Goal: Task Accomplishment & Management: Complete application form

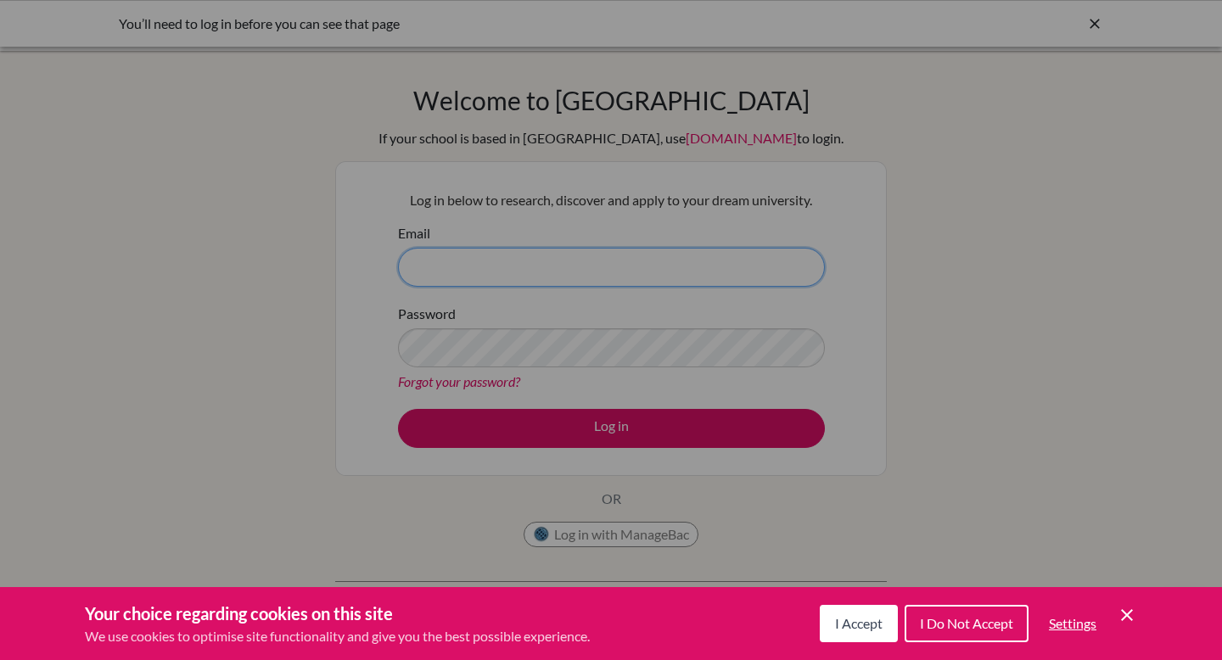
type input "[PERSON_NAME][EMAIL_ADDRESS][PERSON_NAME][DOMAIN_NAME]"
click at [861, 631] on button "I Accept" at bounding box center [859, 623] width 78 height 37
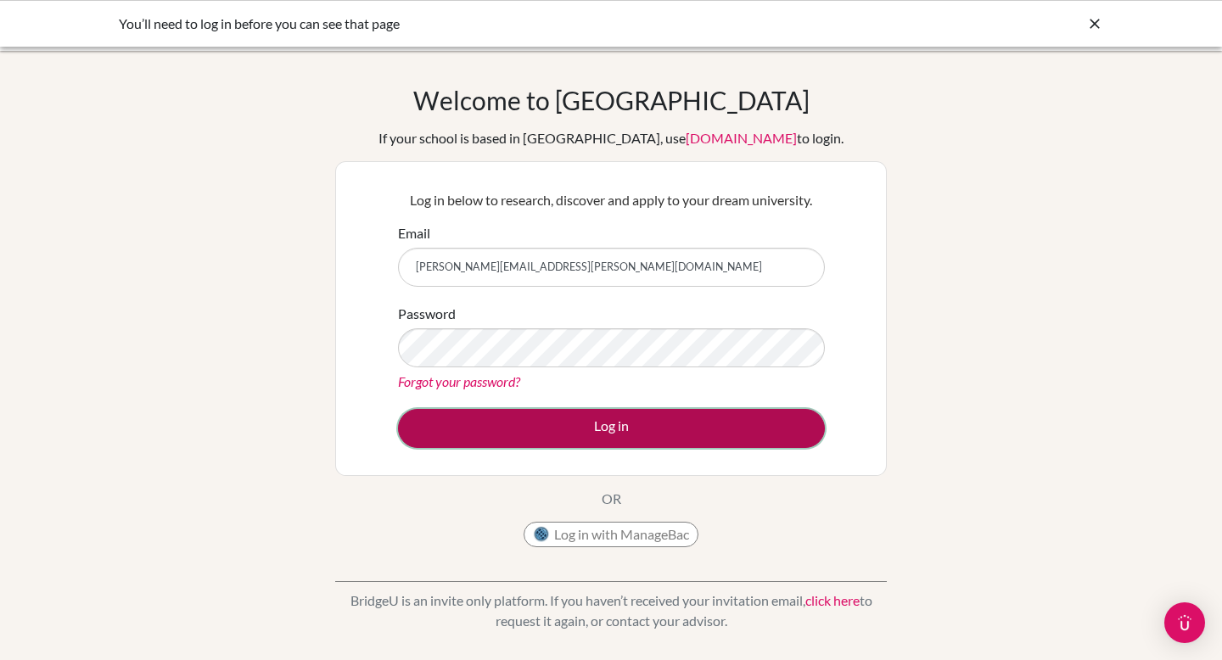
click at [636, 445] on button "Log in" at bounding box center [611, 428] width 427 height 39
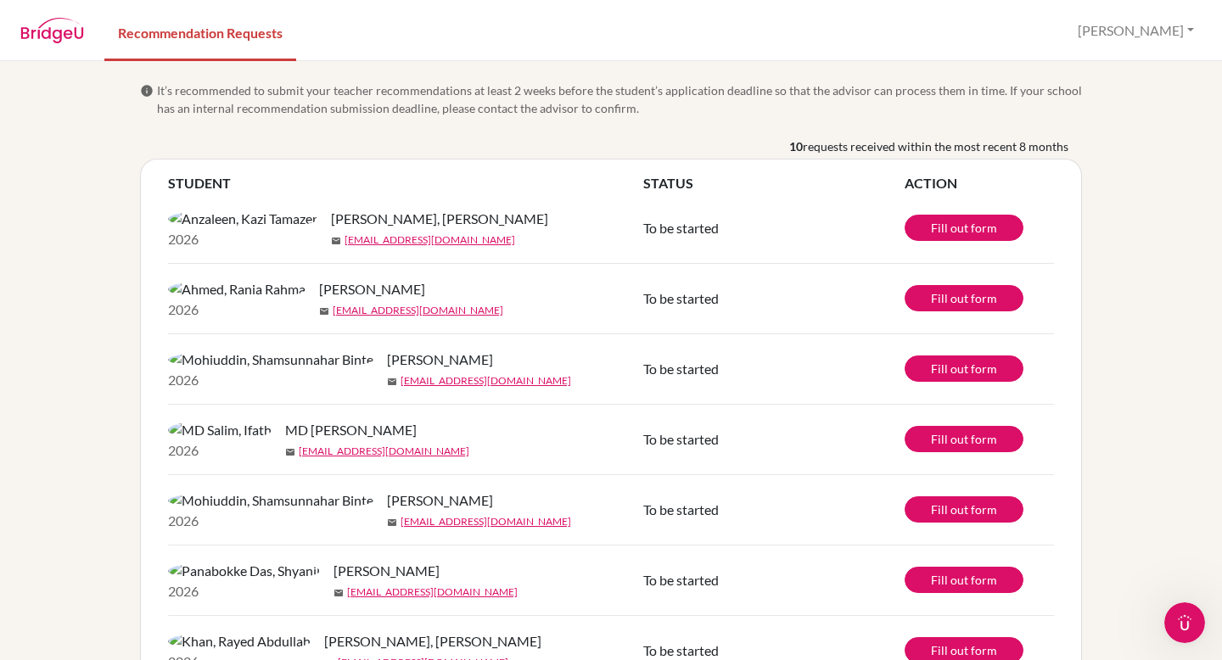
click at [181, 228] on img at bounding box center [242, 219] width 149 height 20
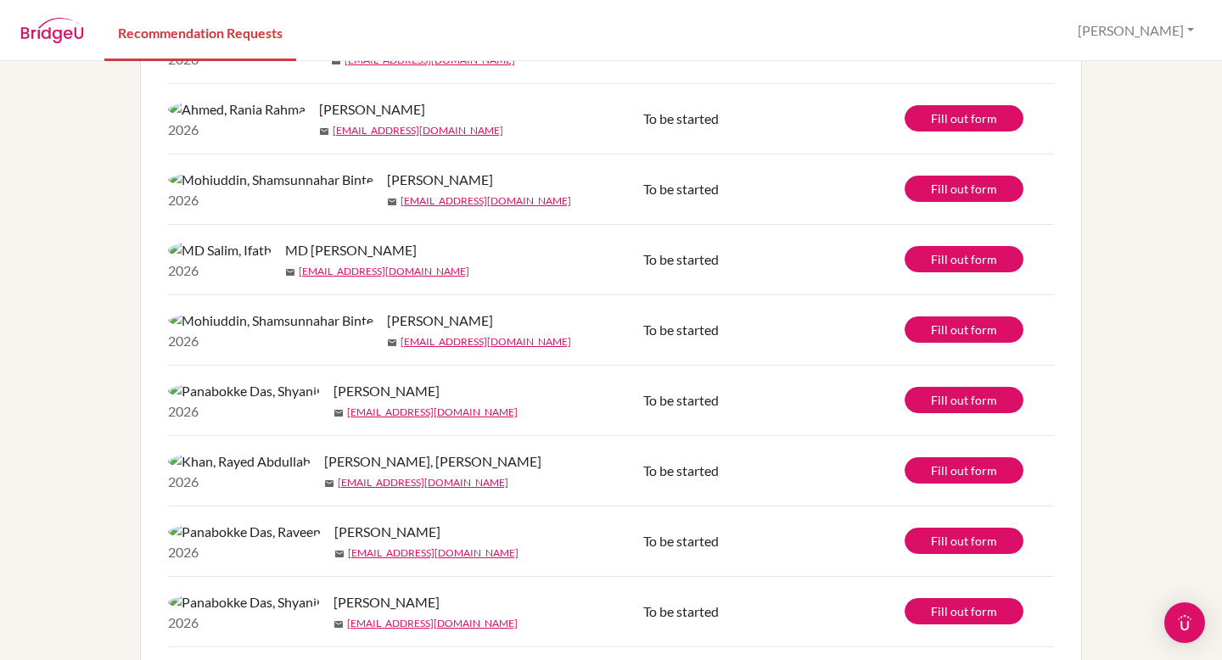
scroll to position [182, 0]
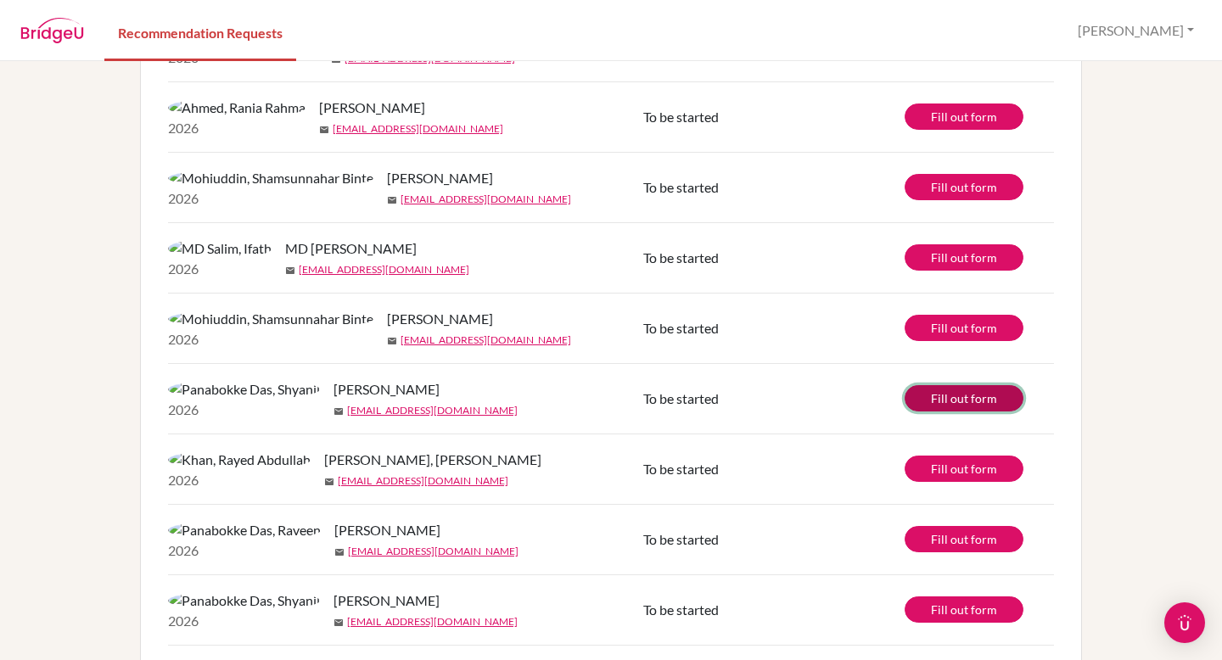
click at [933, 412] on link "Fill out form" at bounding box center [964, 398] width 119 height 26
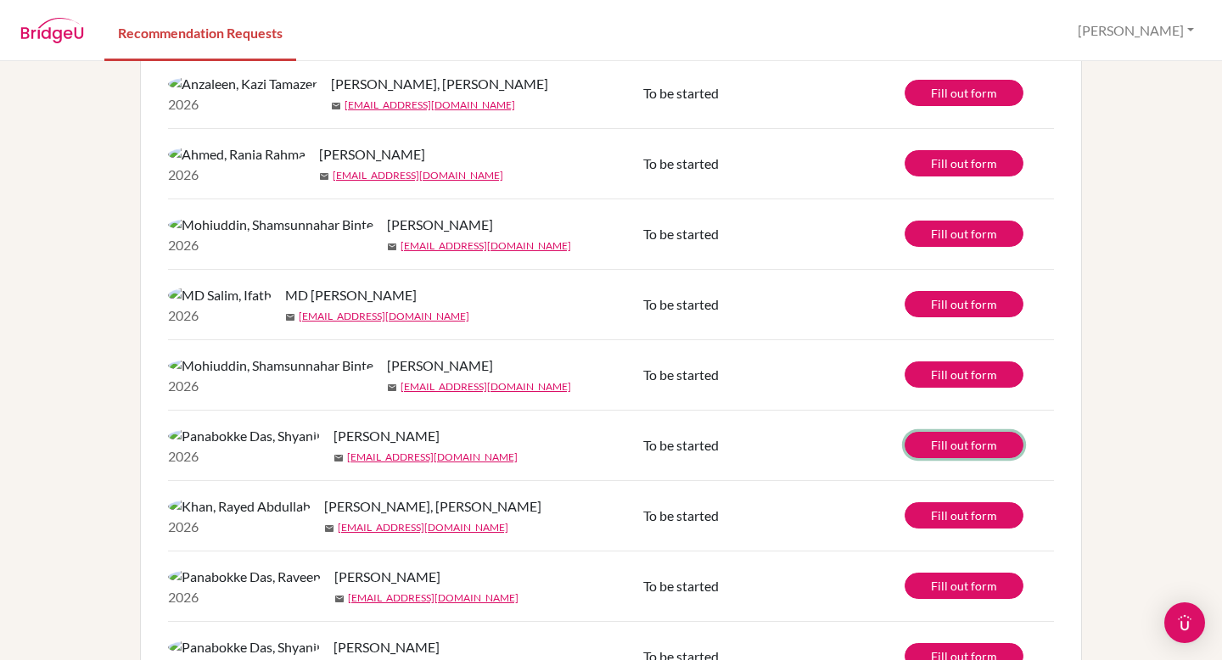
scroll to position [0, 0]
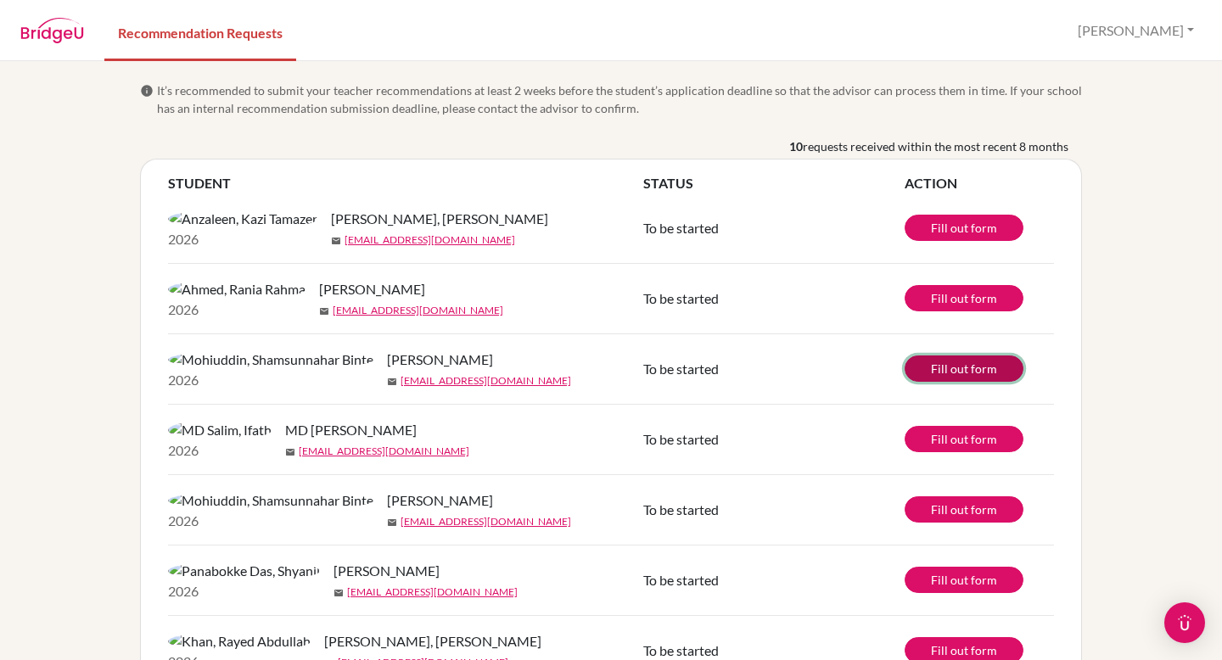
click at [911, 382] on link "Fill out form" at bounding box center [964, 369] width 119 height 26
